Goal: Complete application form: Complete application form

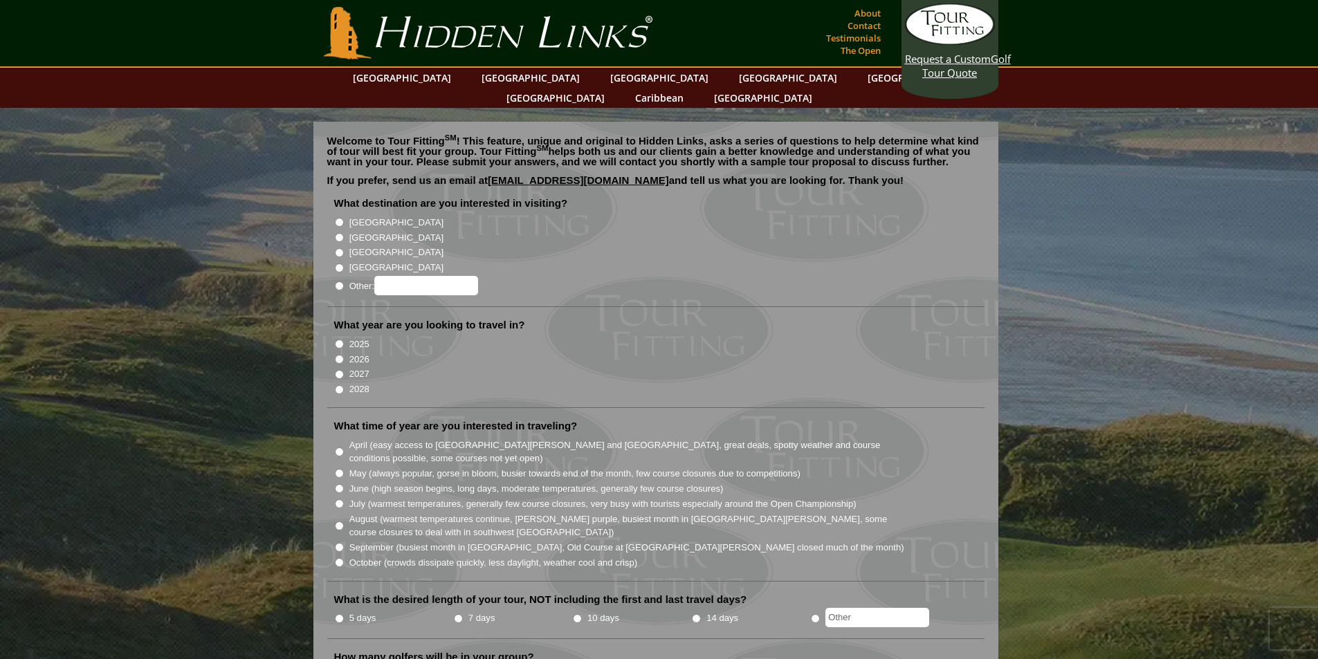
click at [339, 233] on input "[GEOGRAPHIC_DATA]" at bounding box center [339, 237] width 9 height 9
radio input "true"
click at [436, 276] on input "Other:" at bounding box center [426, 285] width 104 height 19
click at [341, 355] on input "2026" at bounding box center [339, 359] width 9 height 9
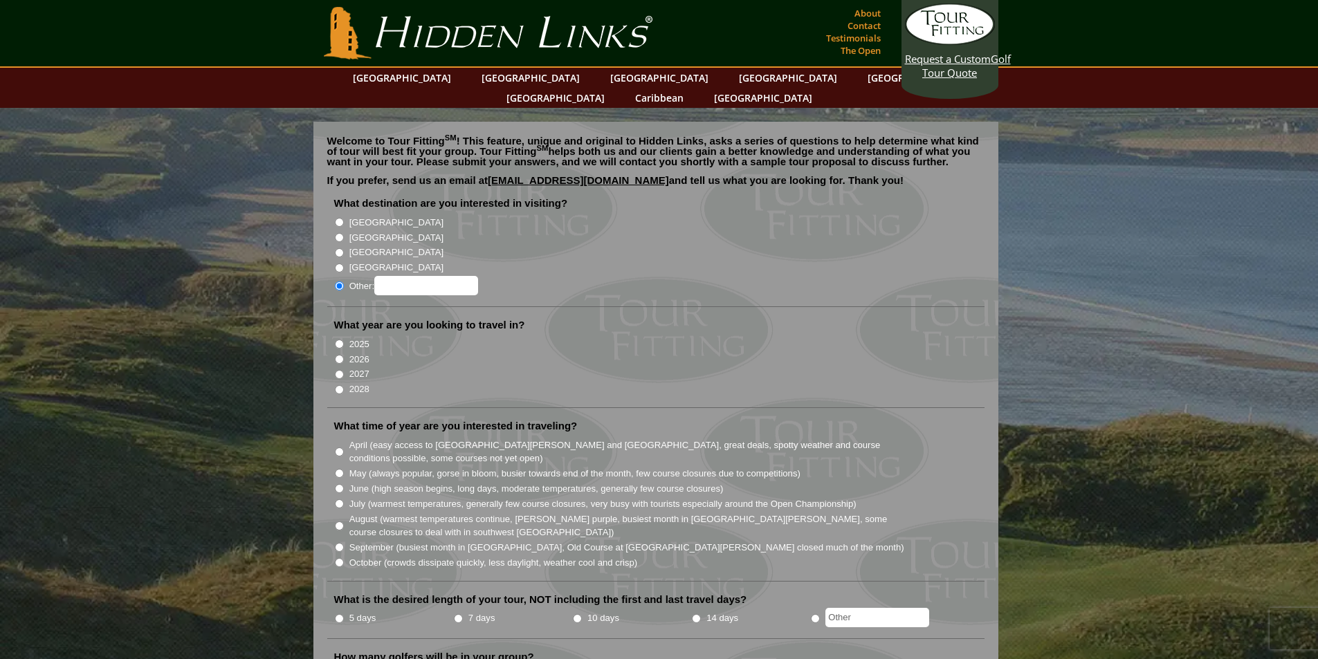
radio input "true"
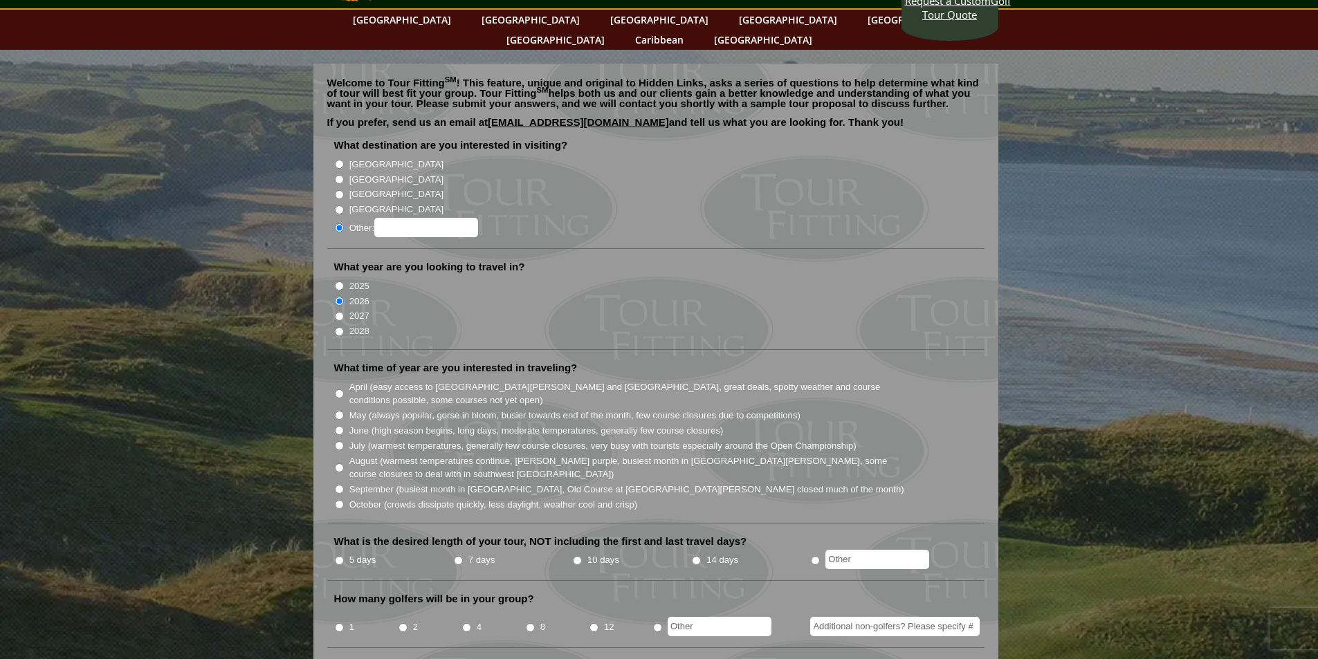
scroll to position [138, 0]
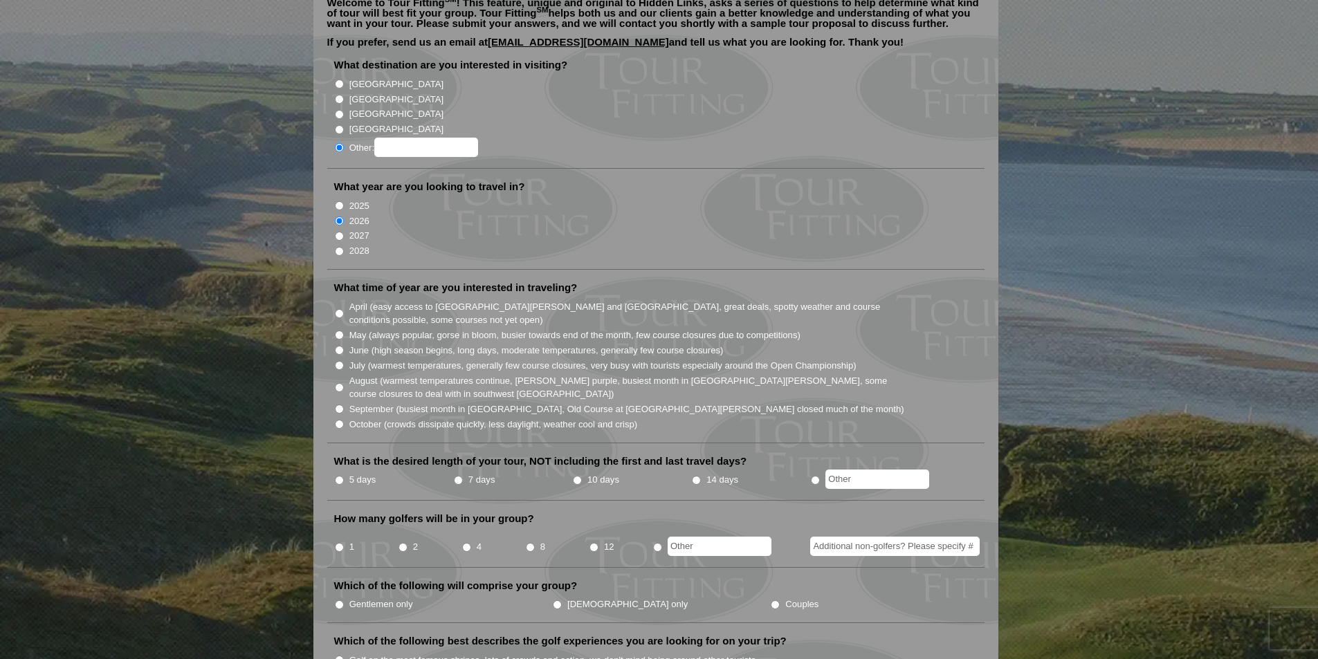
click at [337, 346] on input "June (high season begins, long days, moderate temperatures, generally few cours…" at bounding box center [339, 350] width 9 height 9
radio input "true"
click at [456, 476] on input "7 days" at bounding box center [458, 480] width 9 height 9
radio input "true"
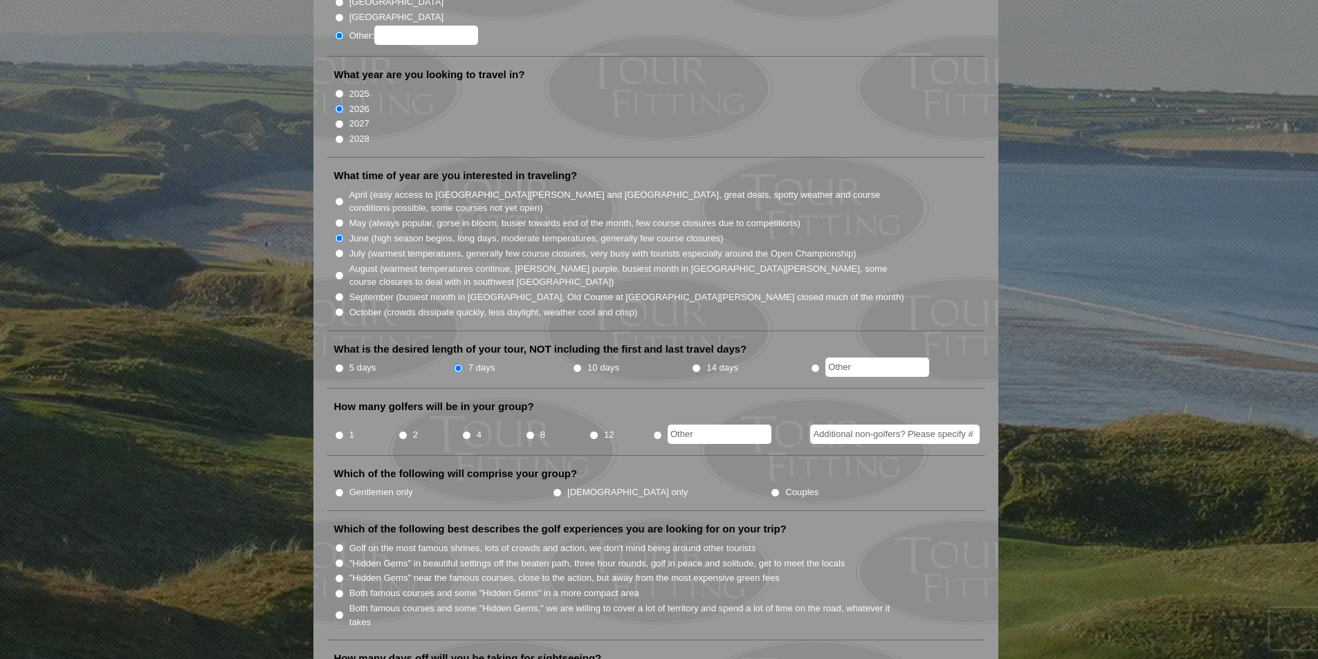
scroll to position [277, 0]
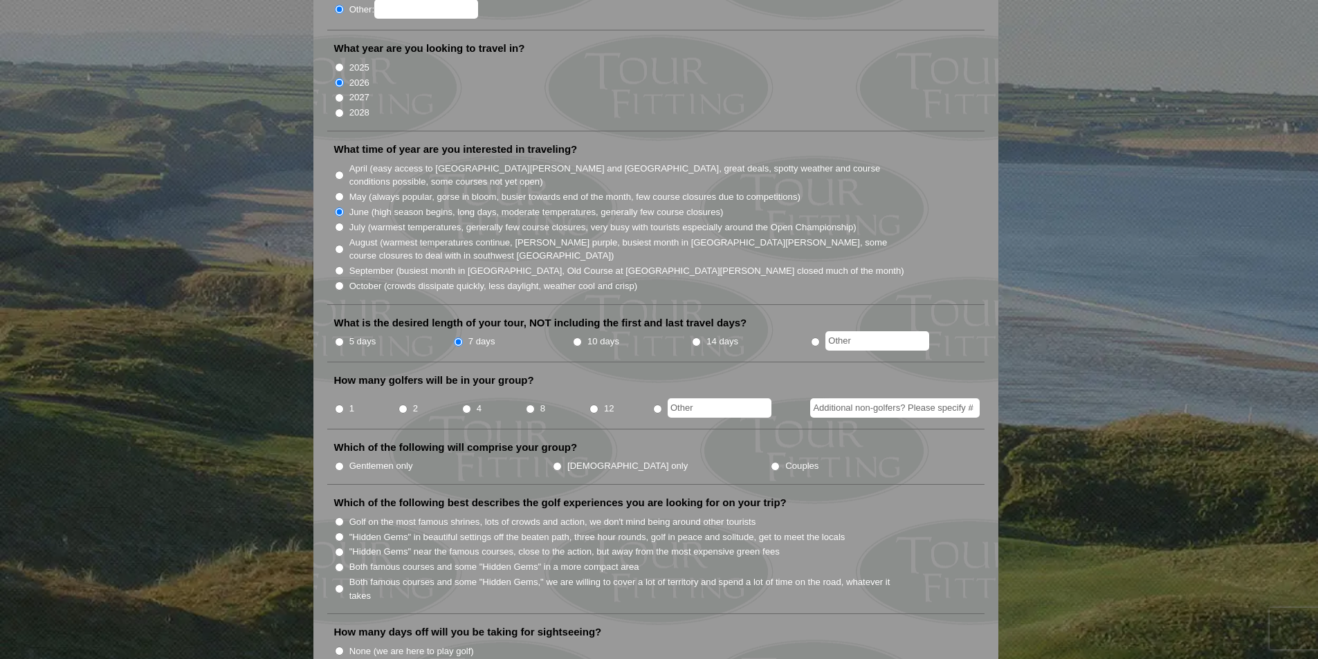
click at [403, 405] on input "2" at bounding box center [403, 409] width 9 height 9
radio input "true"
click at [339, 462] on input "Gentlemen only" at bounding box center [339, 466] width 9 height 9
radio input "true"
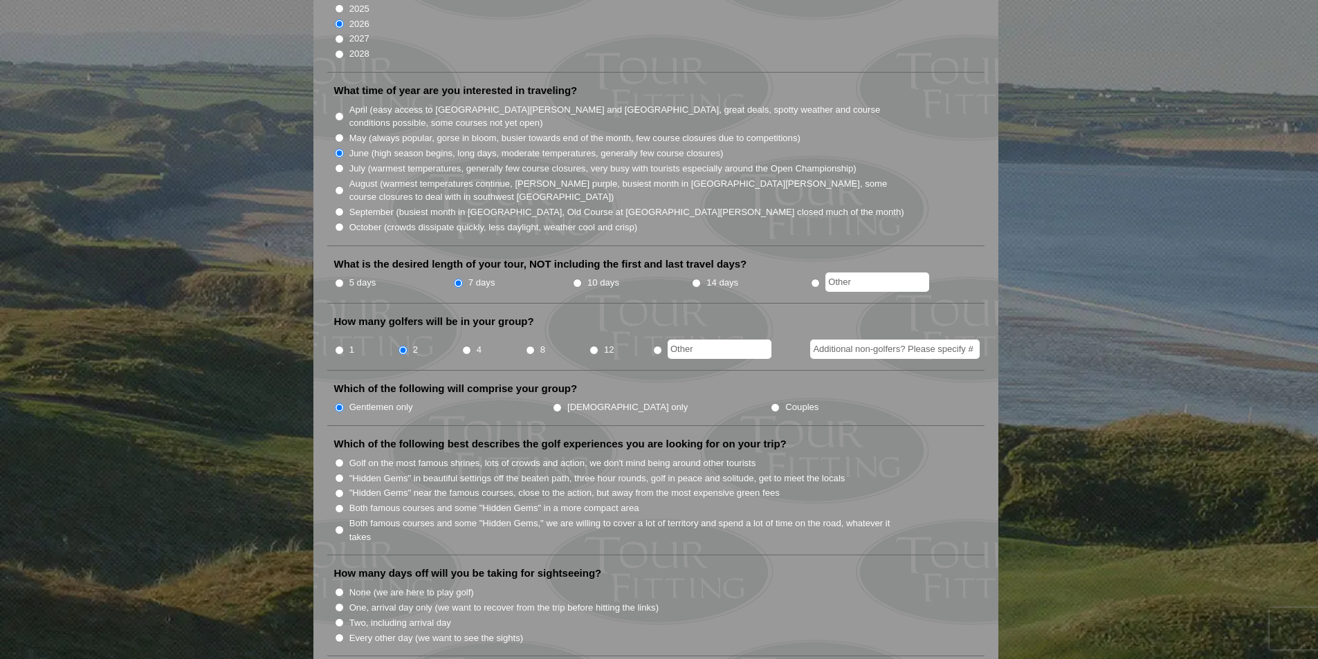
scroll to position [415, 0]
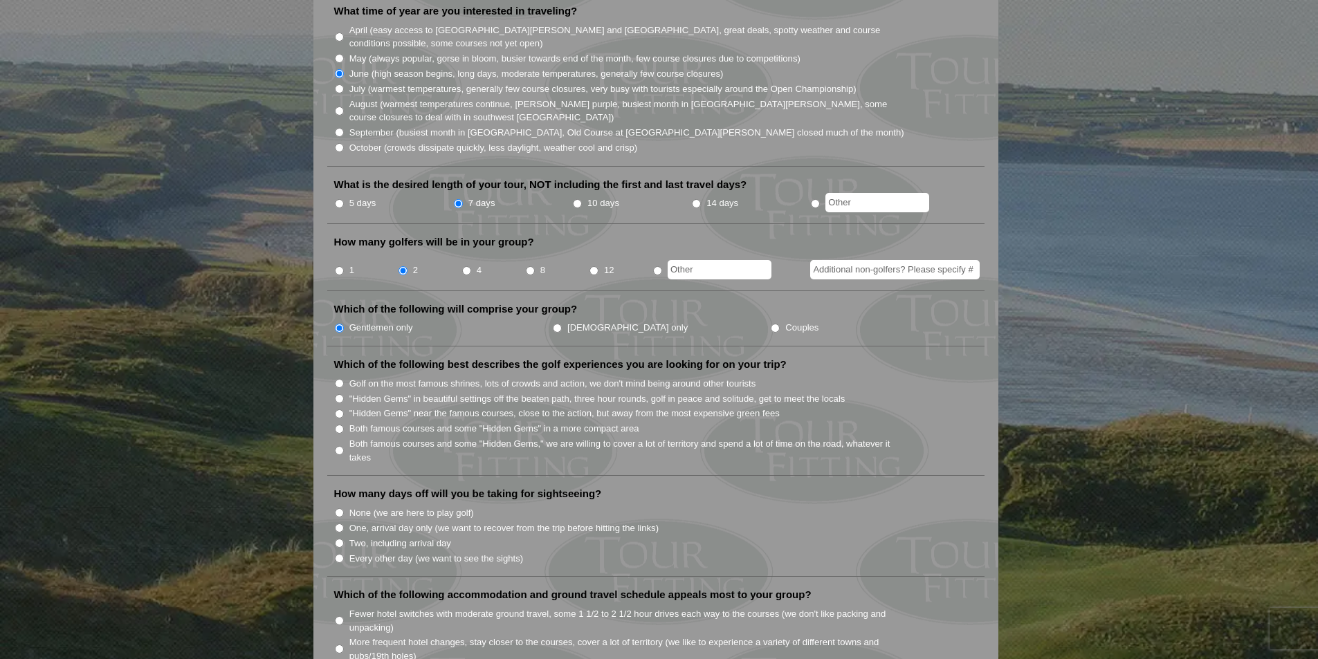
click at [338, 379] on input "Golf on the most famous shrines, lots of crowds and action, we don't mind being…" at bounding box center [339, 383] width 9 height 9
radio input "true"
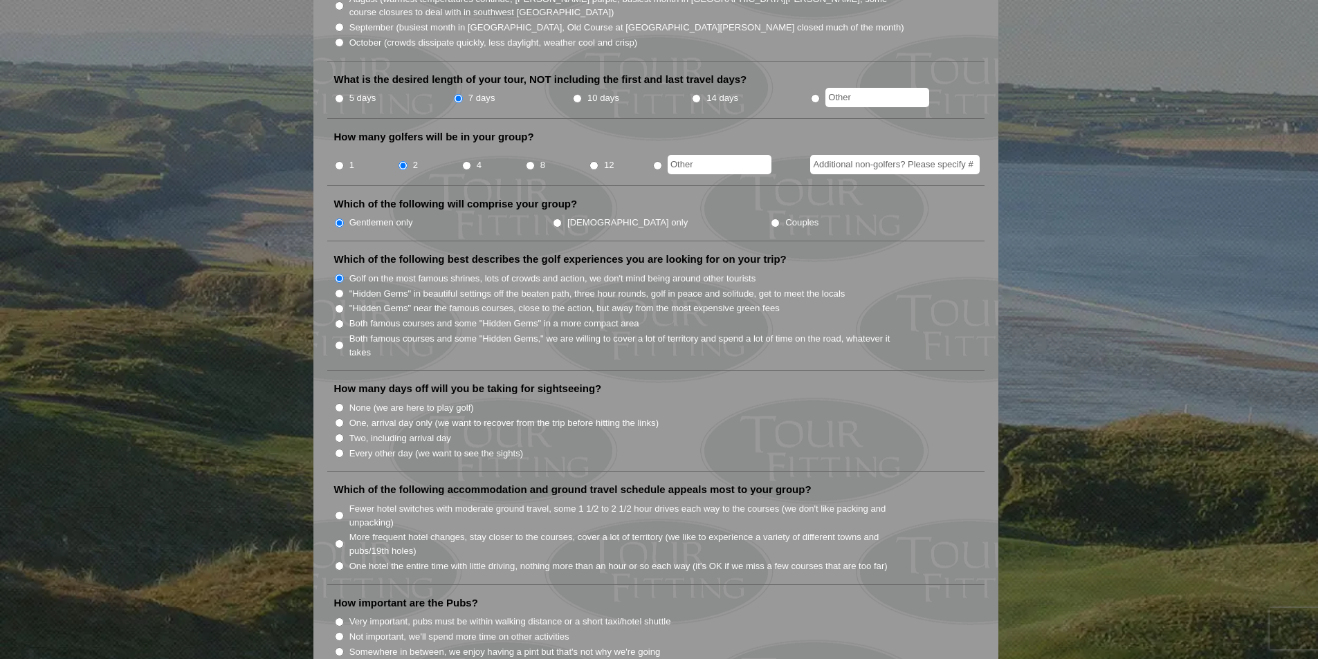
scroll to position [554, 0]
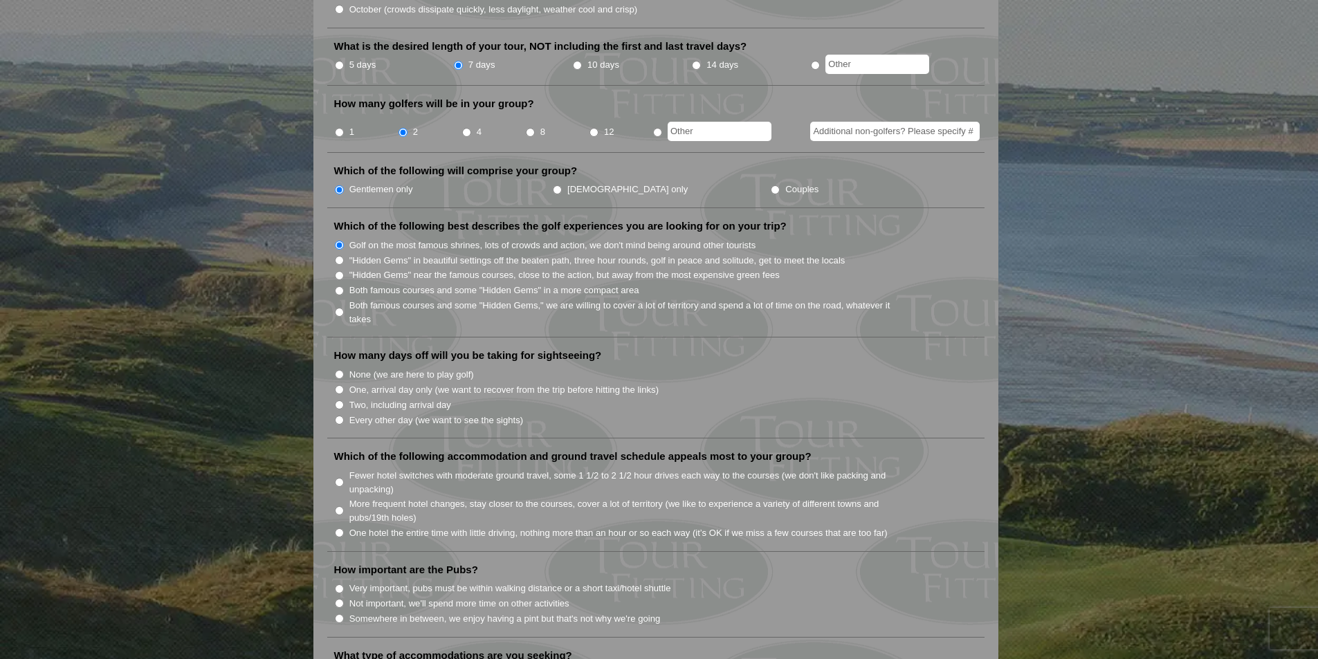
click at [338, 370] on input "None (we are here to play golf)" at bounding box center [339, 374] width 9 height 9
radio input "true"
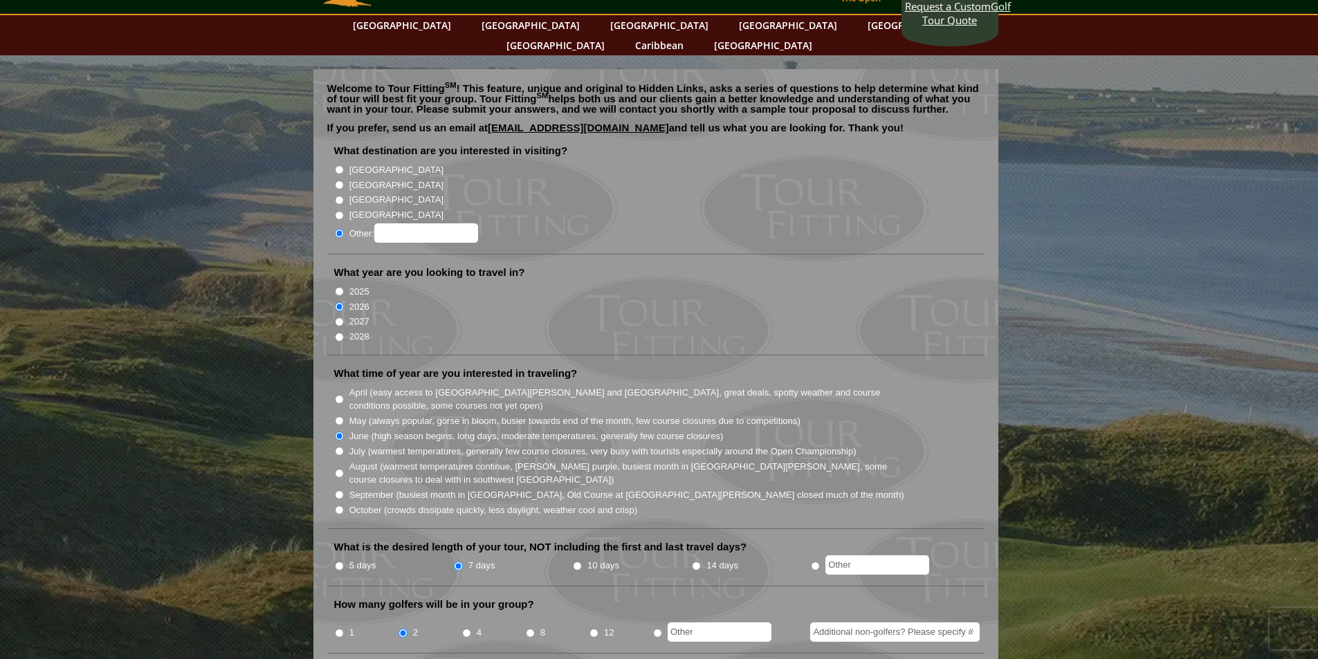
scroll to position [0, 0]
